Goal: Information Seeking & Learning: Learn about a topic

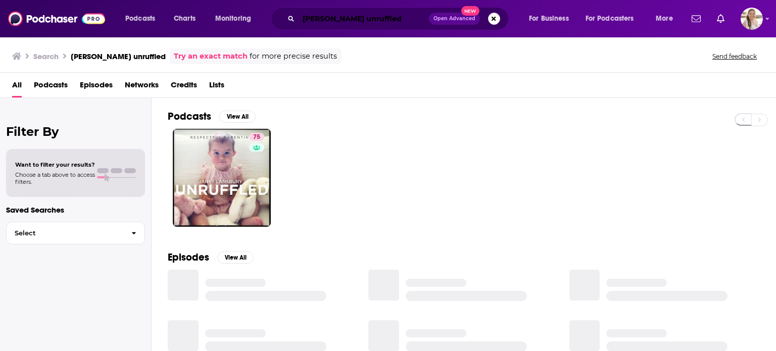
click at [346, 19] on input "[PERSON_NAME] unruffled" at bounding box center [364, 19] width 130 height 16
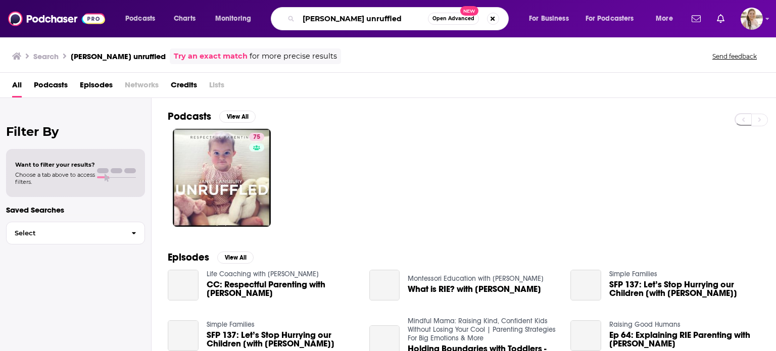
click at [346, 19] on input "[PERSON_NAME] unruffled" at bounding box center [363, 19] width 129 height 16
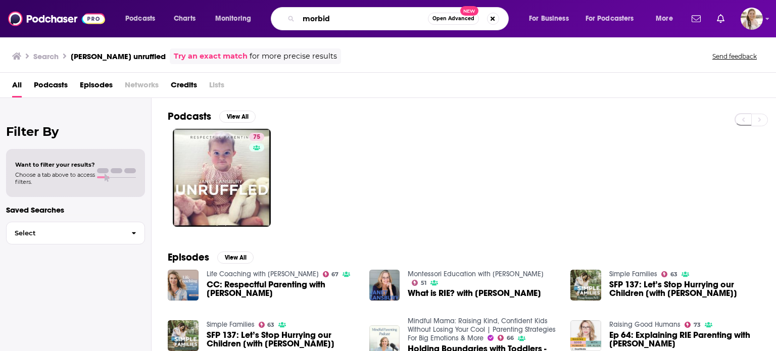
type input "morbid"
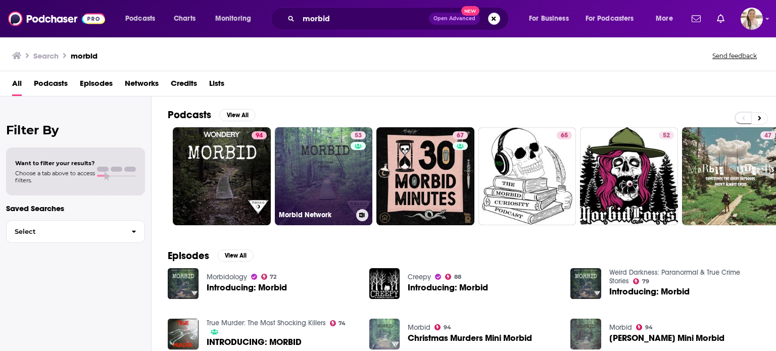
click at [304, 179] on link "53 Morbid Network" at bounding box center [324, 176] width 98 height 98
